Goal: Find specific page/section: Find specific page/section

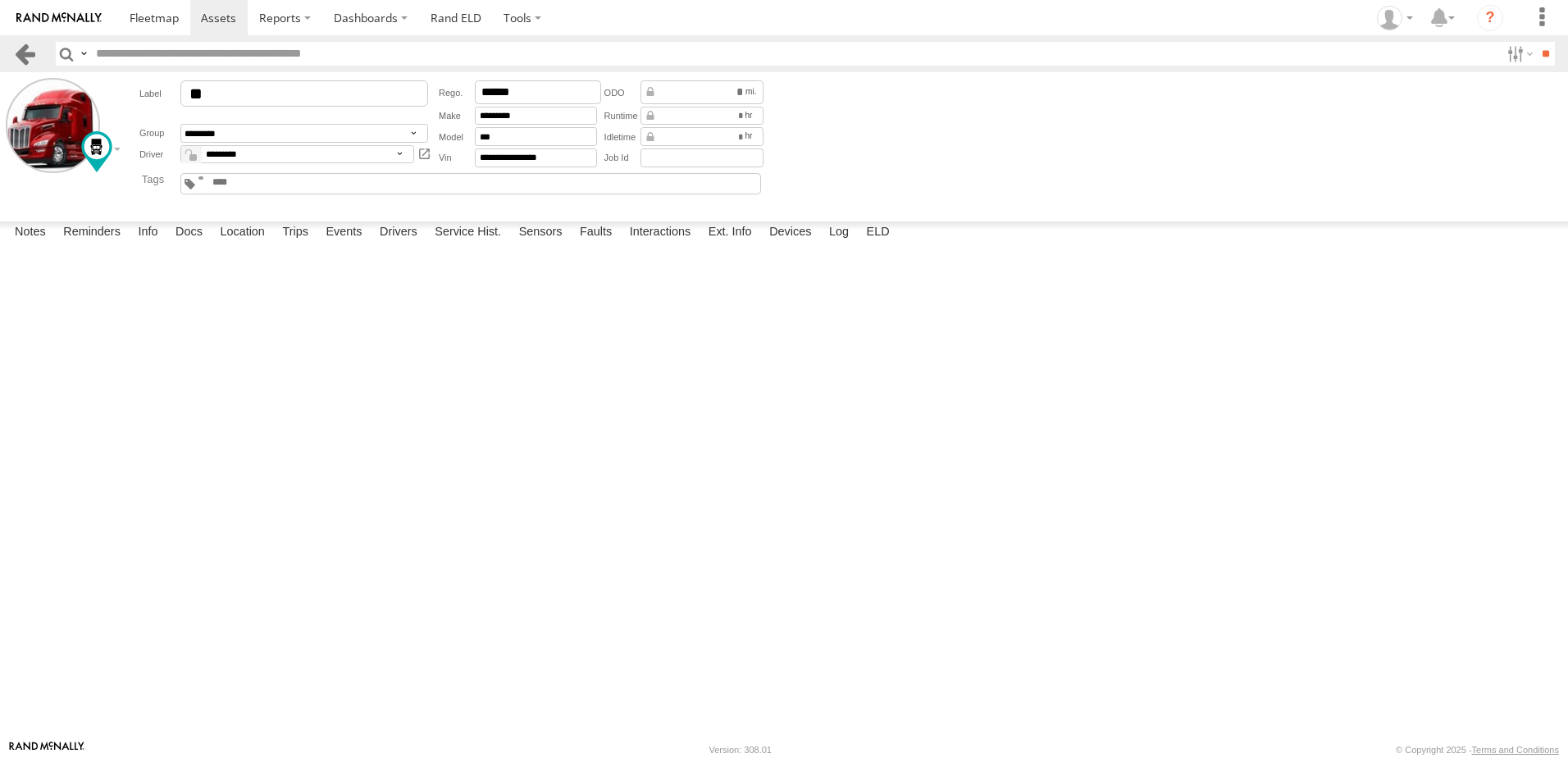
click at [23, 53] on link at bounding box center [24, 53] width 24 height 24
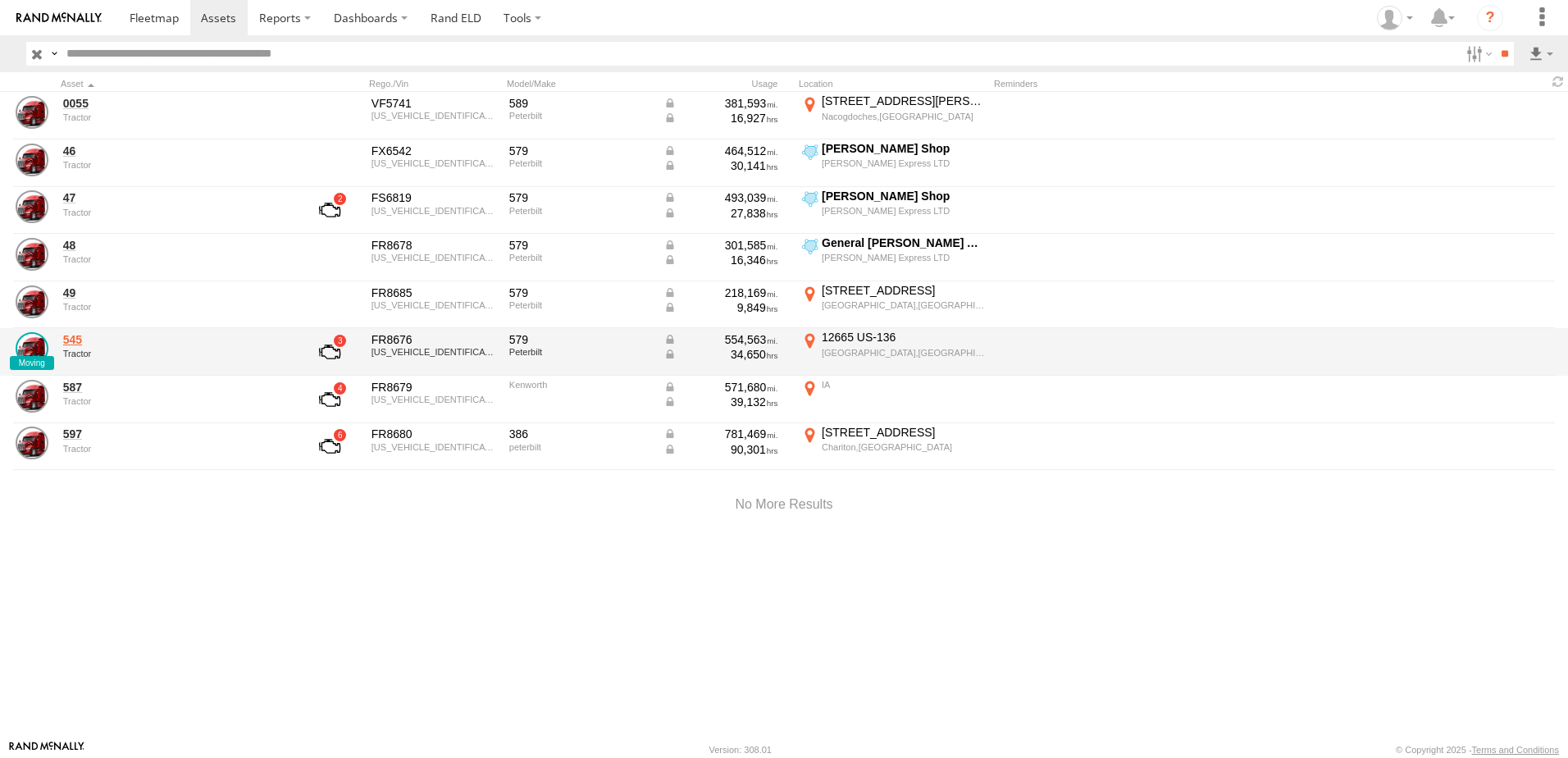
click at [72, 339] on link "545" at bounding box center [175, 339] width 225 height 15
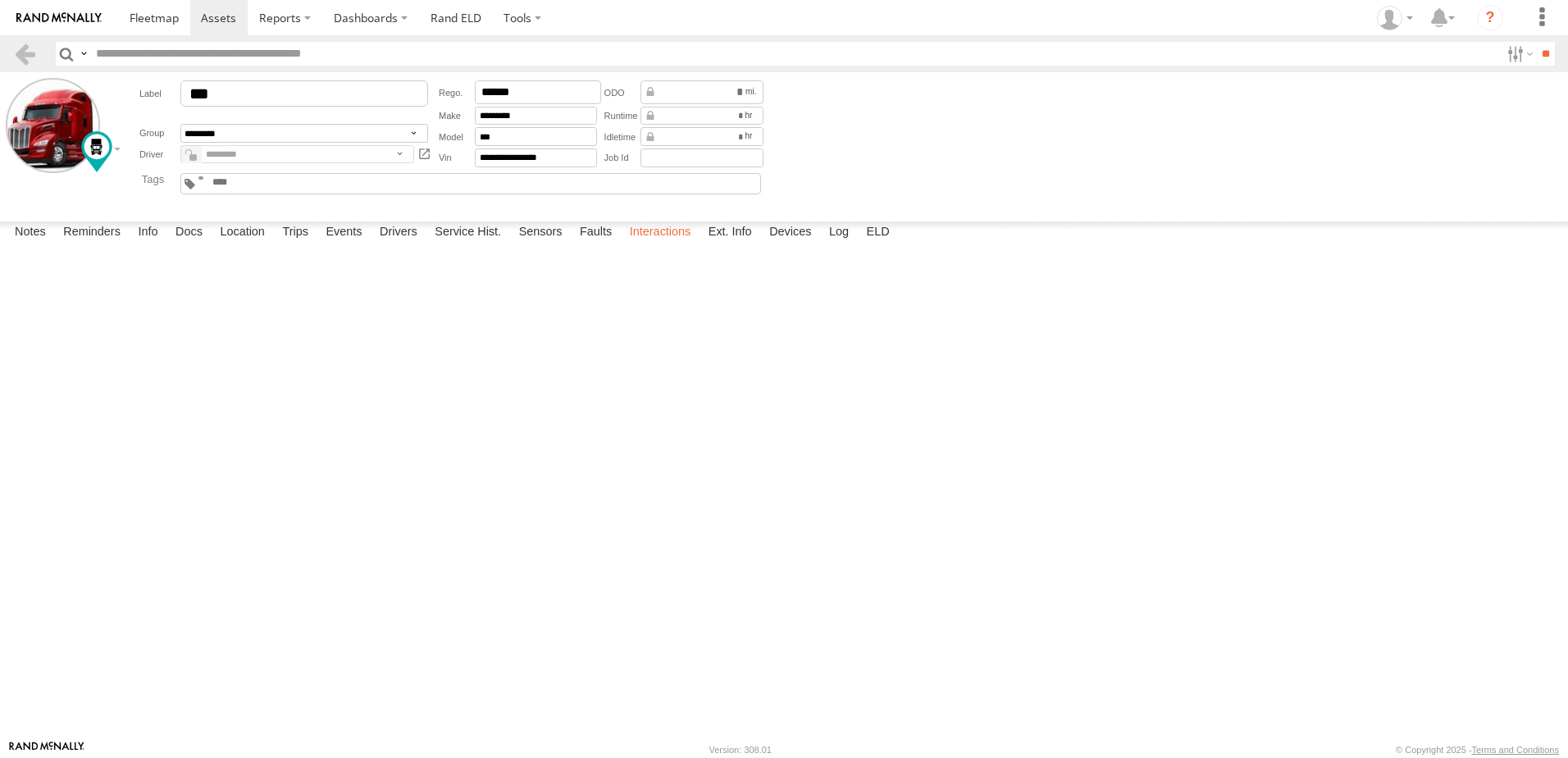
click at [649, 245] on label "Interactions" at bounding box center [660, 233] width 78 height 23
click at [648, 245] on label "Interactions" at bounding box center [660, 233] width 78 height 23
click at [669, 245] on label "Interactions" at bounding box center [660, 233] width 78 height 23
click at [25, 49] on link at bounding box center [24, 53] width 24 height 24
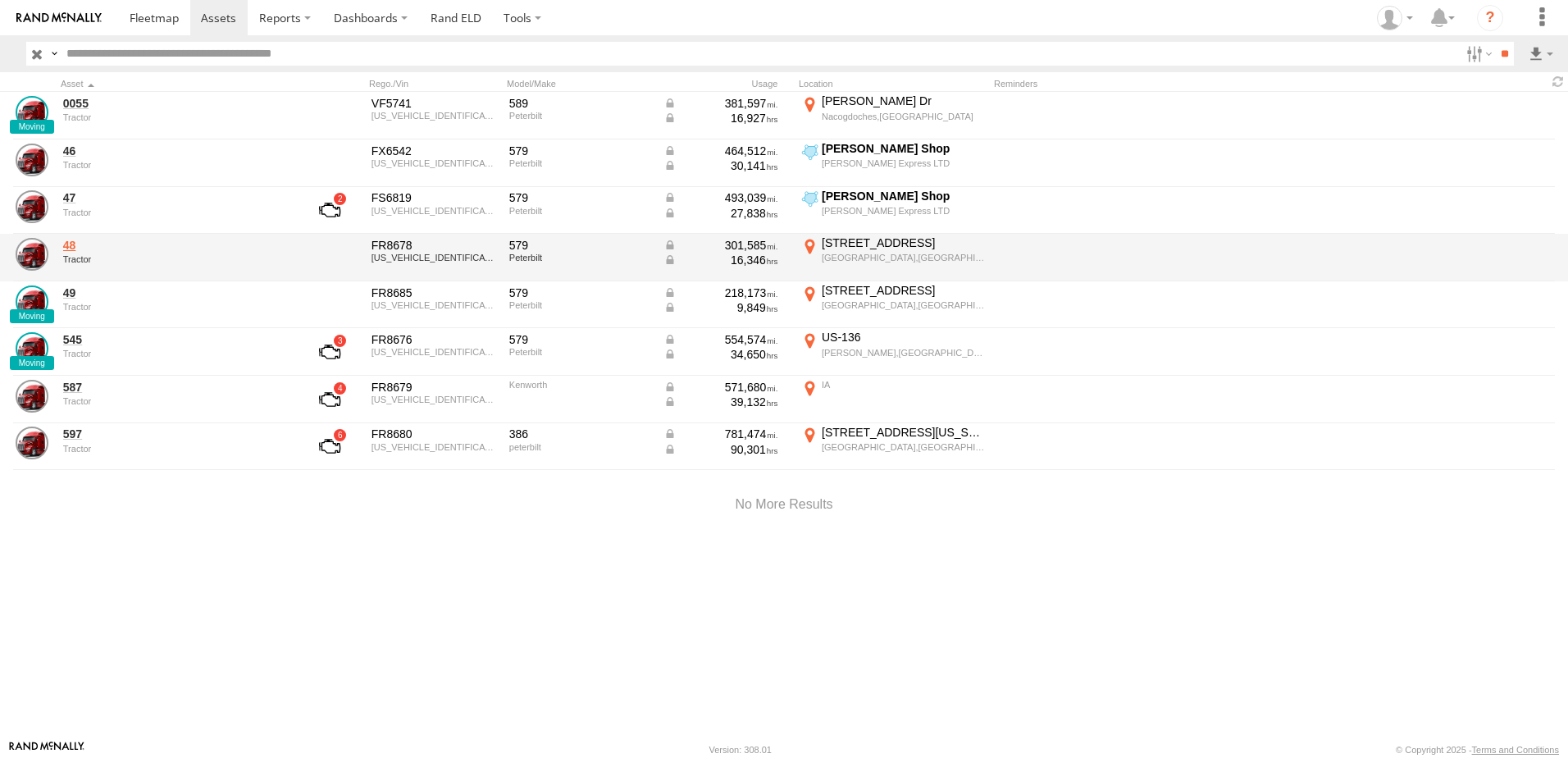
click at [66, 247] on link "48" at bounding box center [175, 245] width 225 height 15
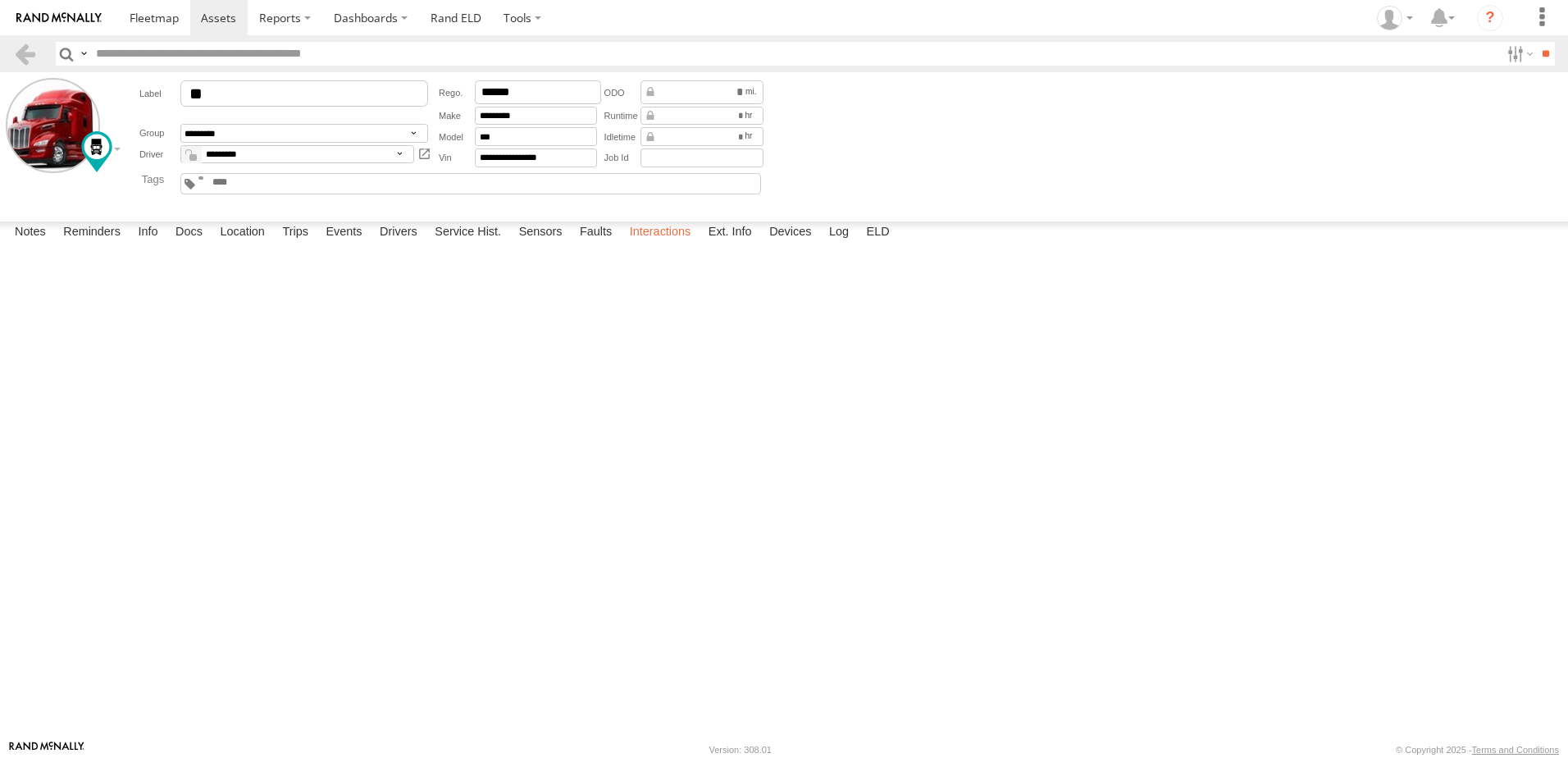
click at [659, 245] on label "Interactions" at bounding box center [660, 233] width 78 height 23
click at [24, 50] on link at bounding box center [24, 53] width 24 height 24
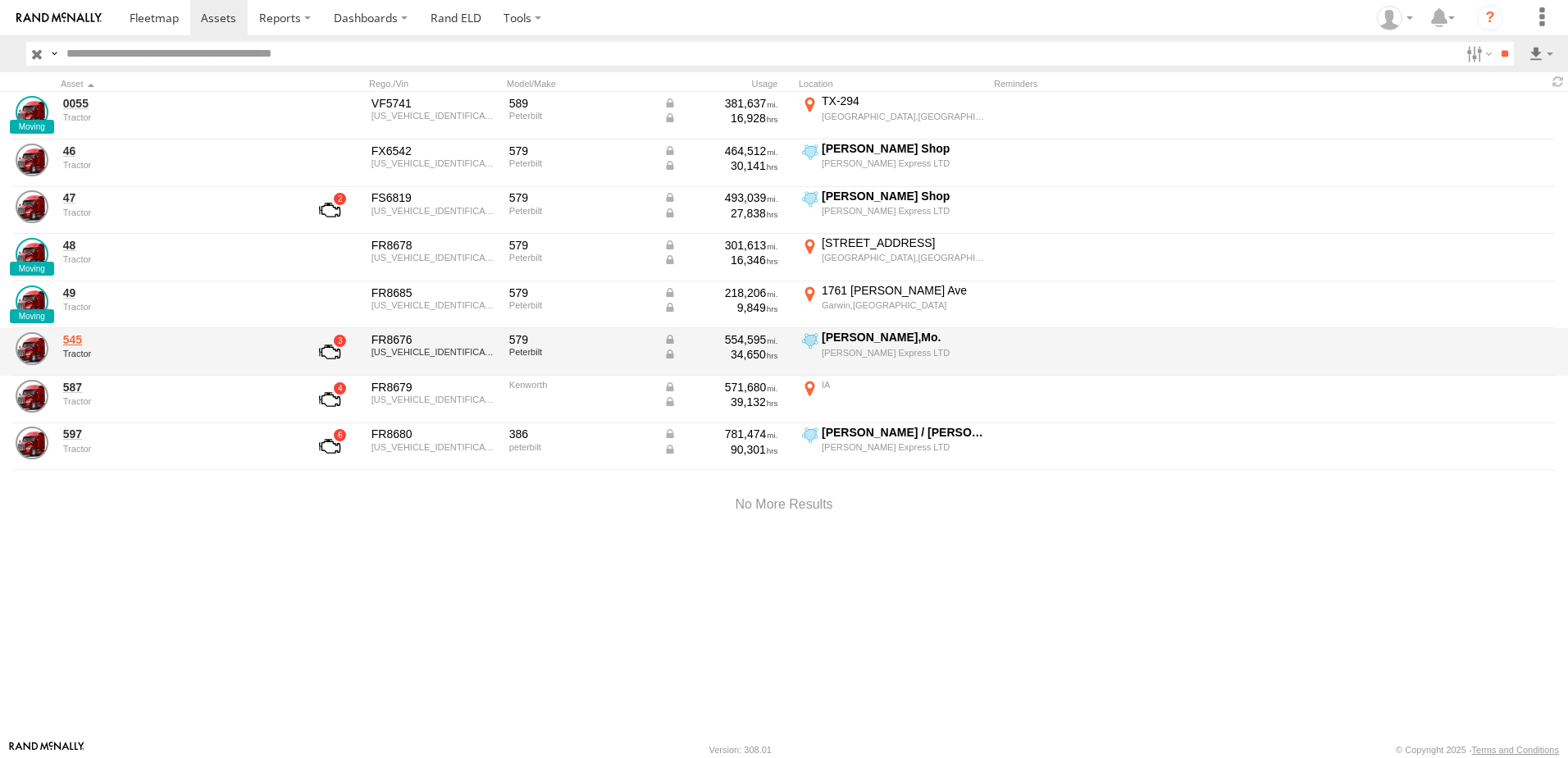
click at [75, 343] on link "545" at bounding box center [175, 339] width 225 height 15
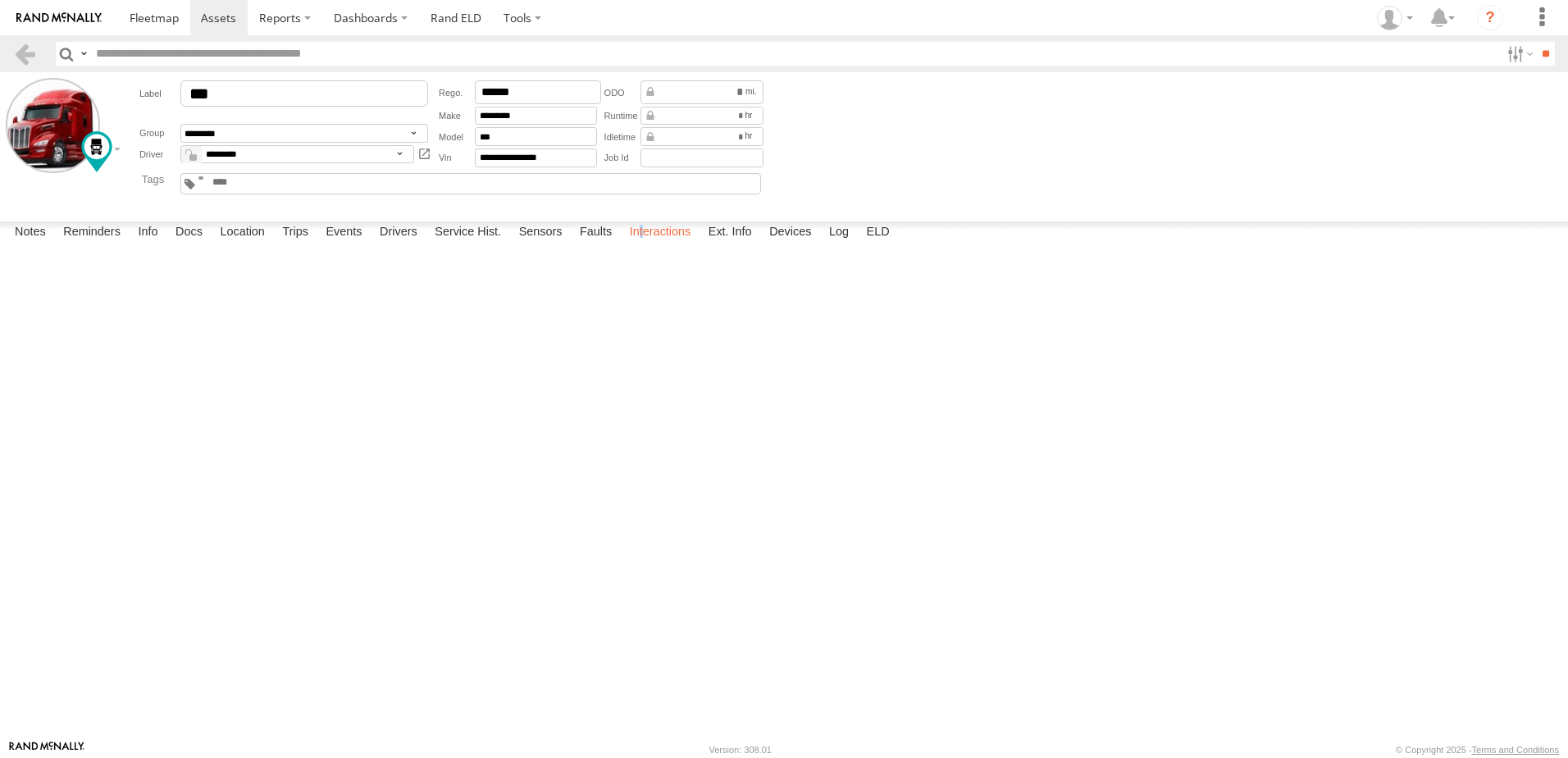
click at [644, 245] on label "Interactions" at bounding box center [660, 233] width 78 height 23
click at [645, 245] on label "Interactions" at bounding box center [660, 233] width 78 height 23
click at [20, 47] on link at bounding box center [24, 53] width 24 height 24
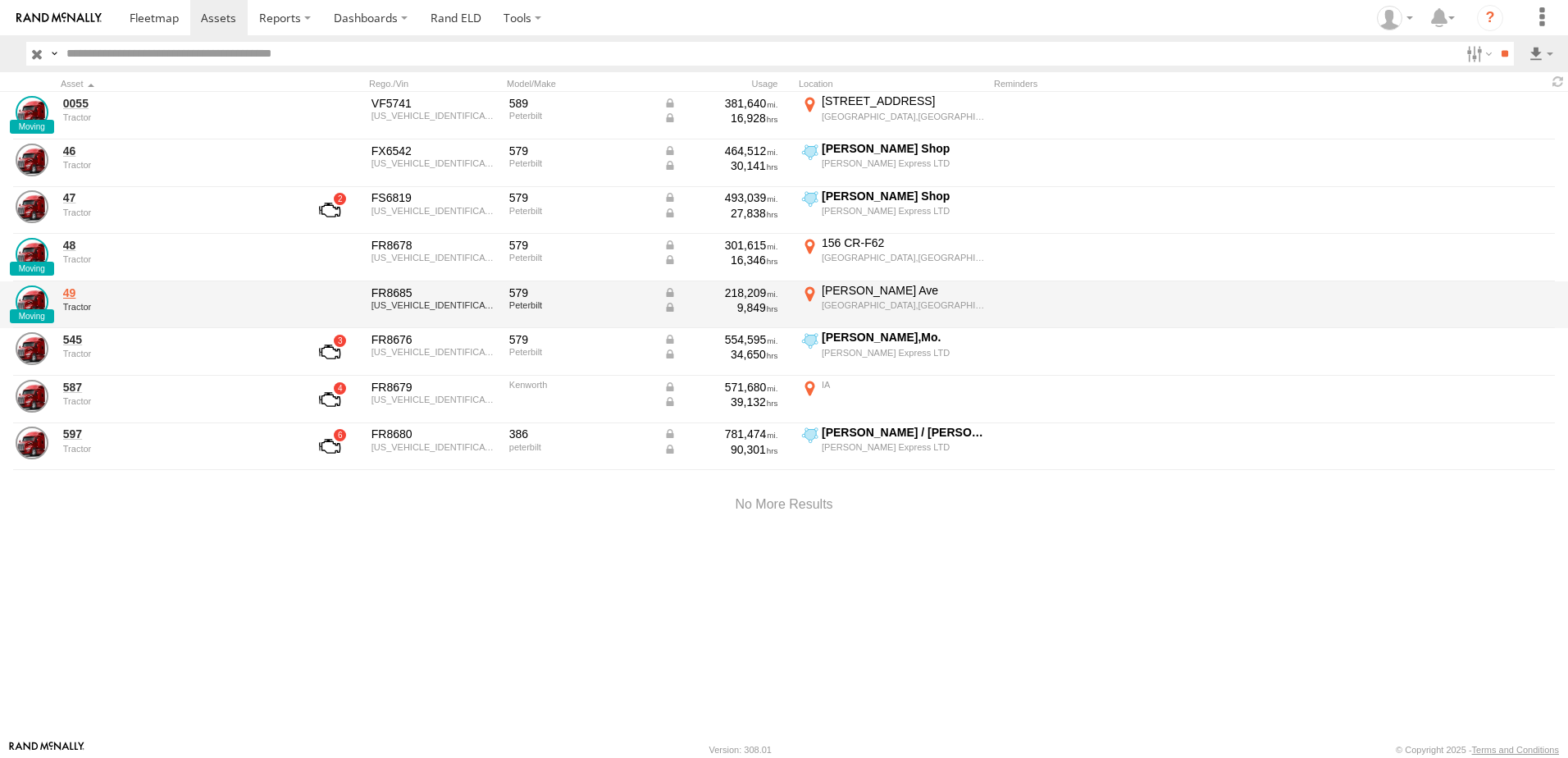
click at [70, 291] on link "49" at bounding box center [175, 293] width 225 height 15
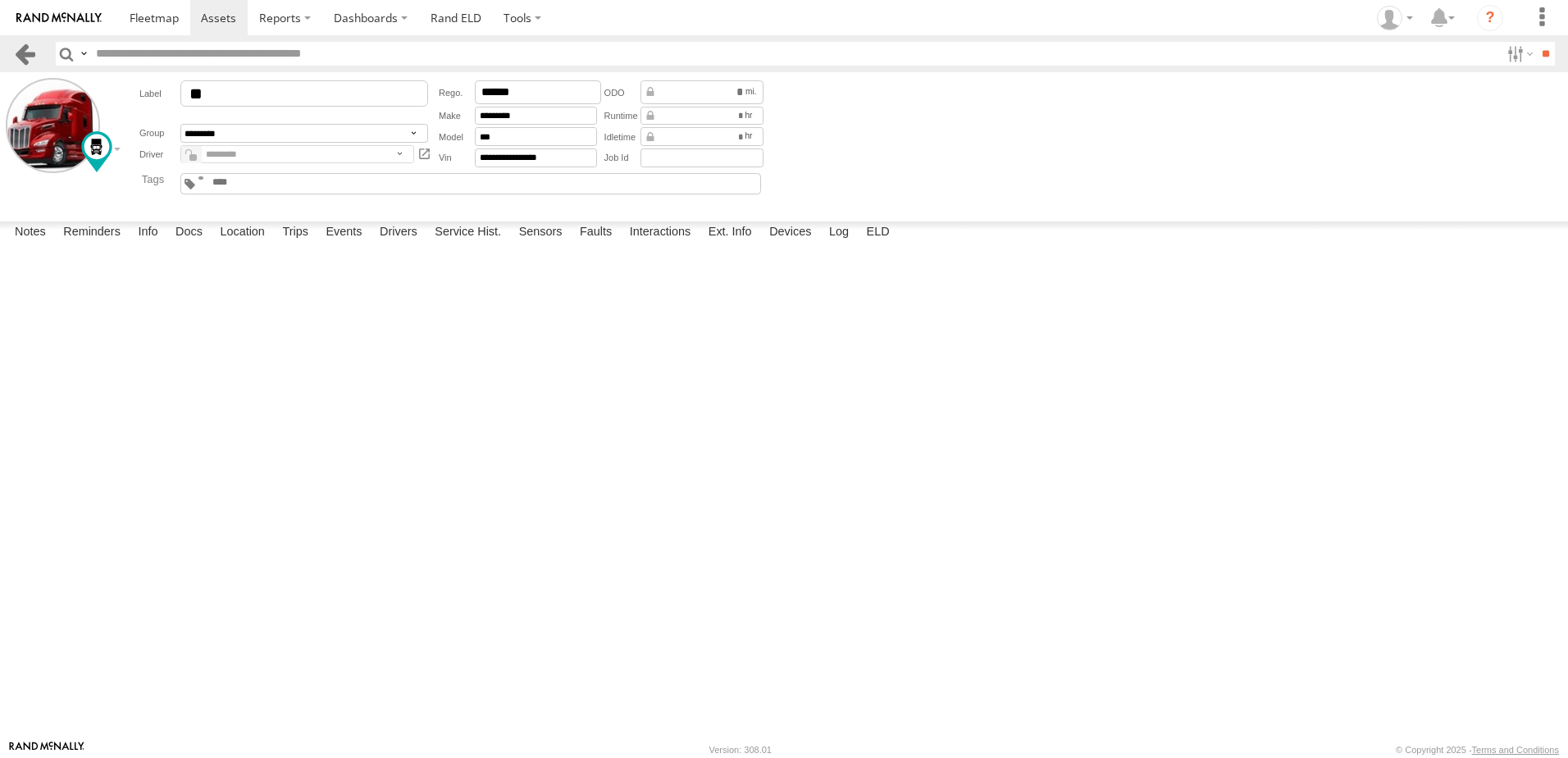
click at [28, 49] on link at bounding box center [24, 53] width 24 height 24
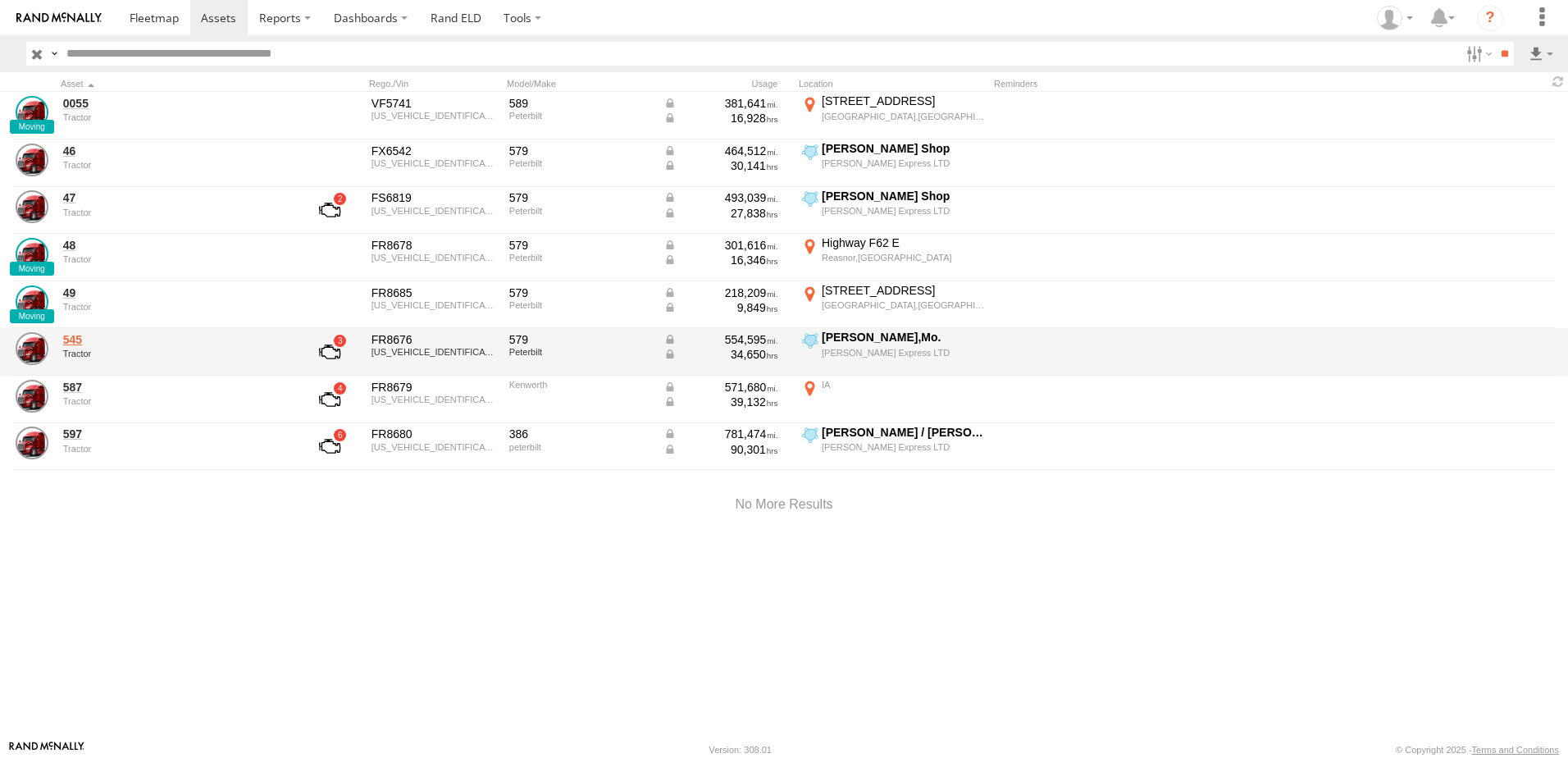
click at [90, 342] on link "545" at bounding box center [175, 339] width 225 height 15
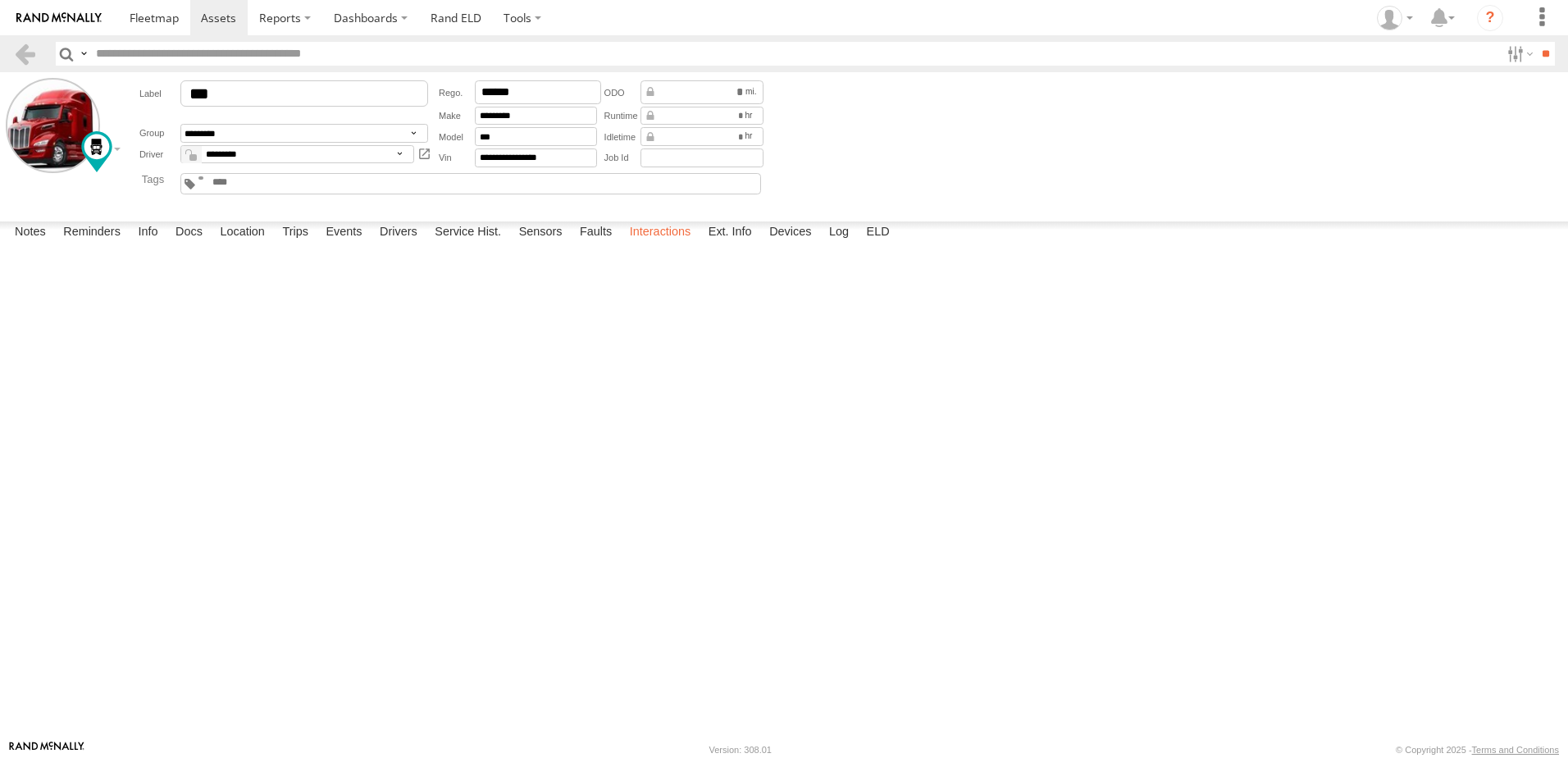
click at [655, 245] on label "Interactions" at bounding box center [660, 233] width 78 height 23
click at [26, 53] on link at bounding box center [24, 53] width 24 height 24
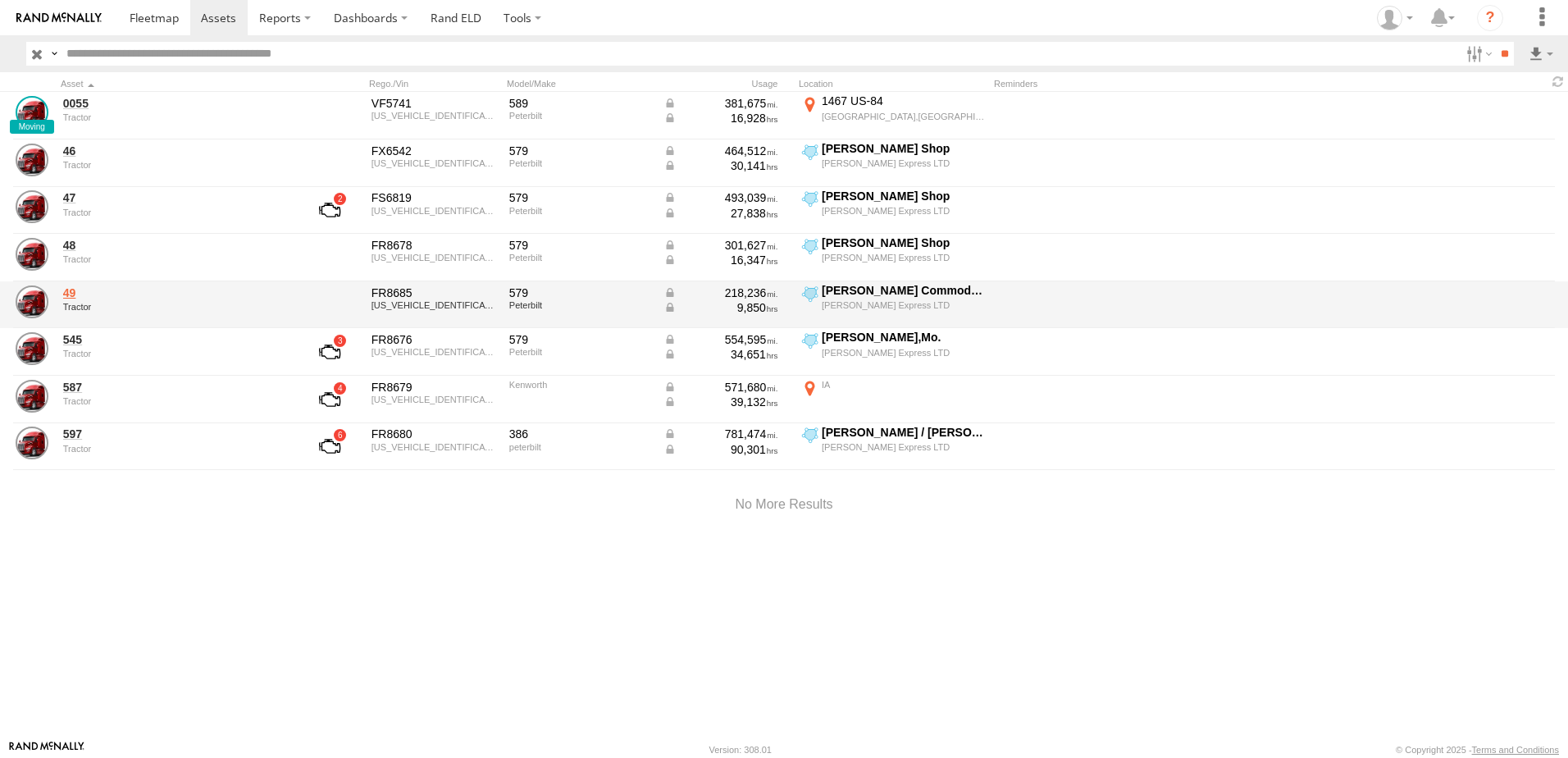
click at [74, 289] on link "49" at bounding box center [175, 293] width 225 height 15
